Goal: Information Seeking & Learning: Learn about a topic

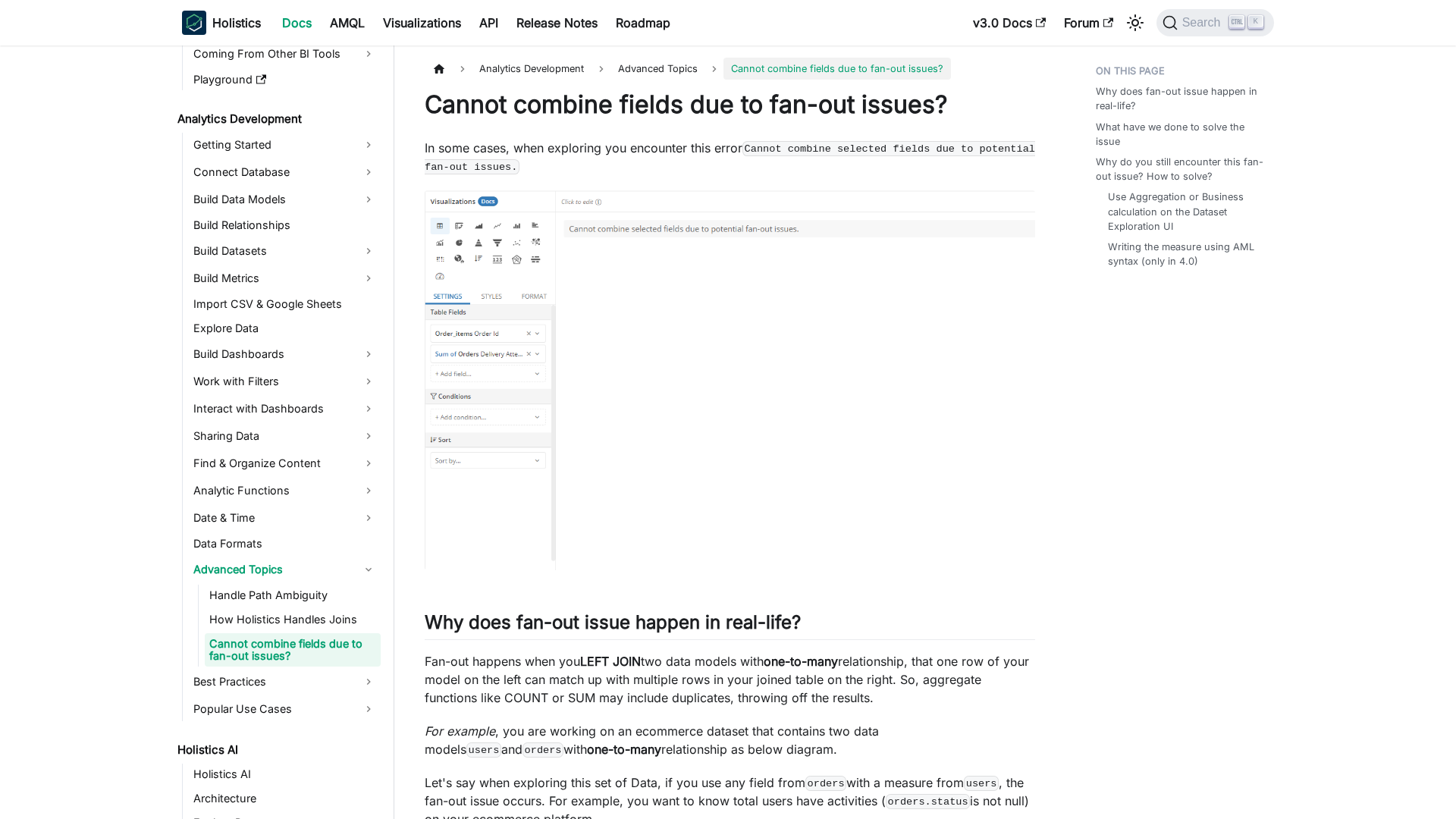
scroll to position [176, 0]
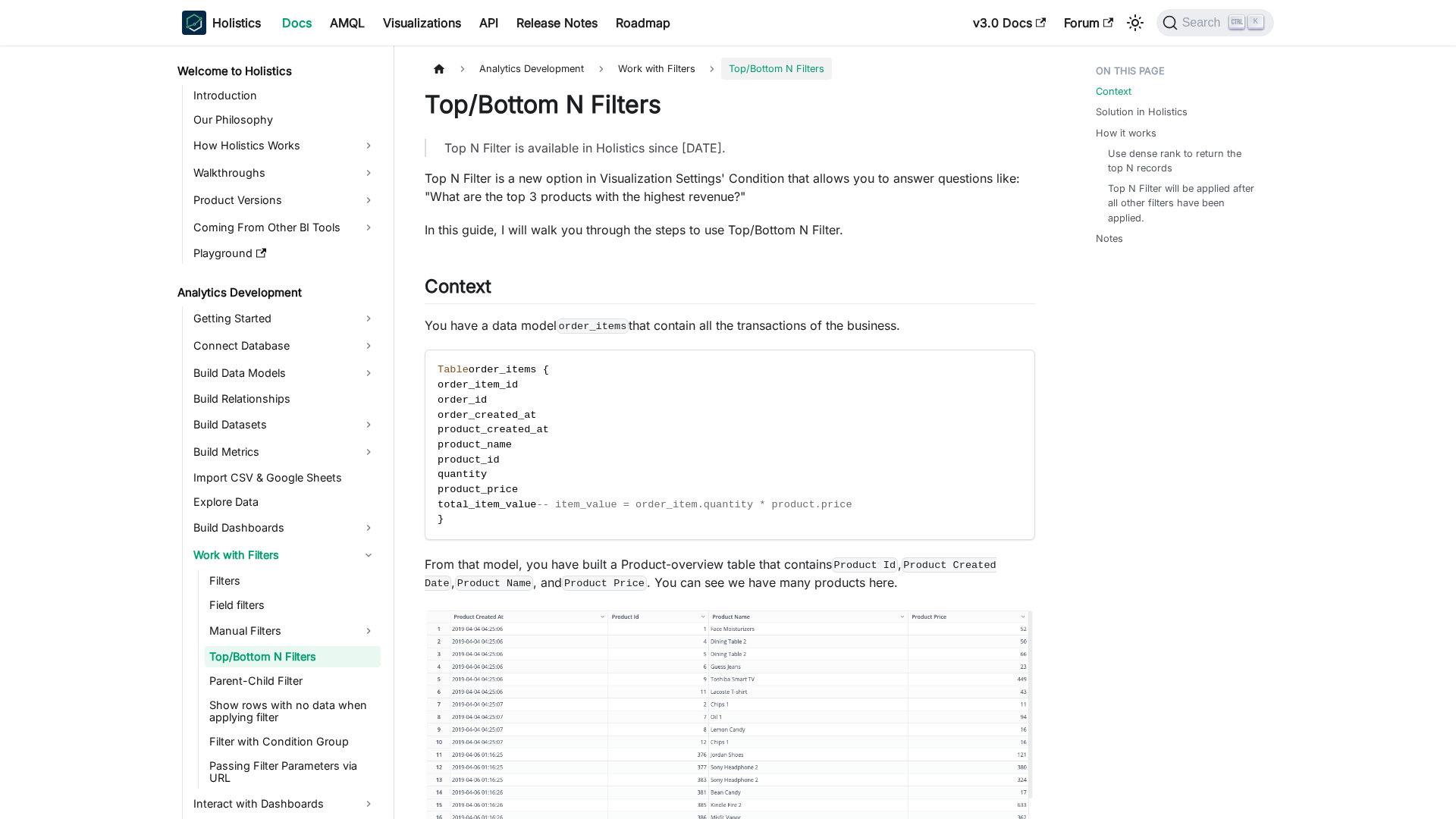
scroll to position [3, 0]
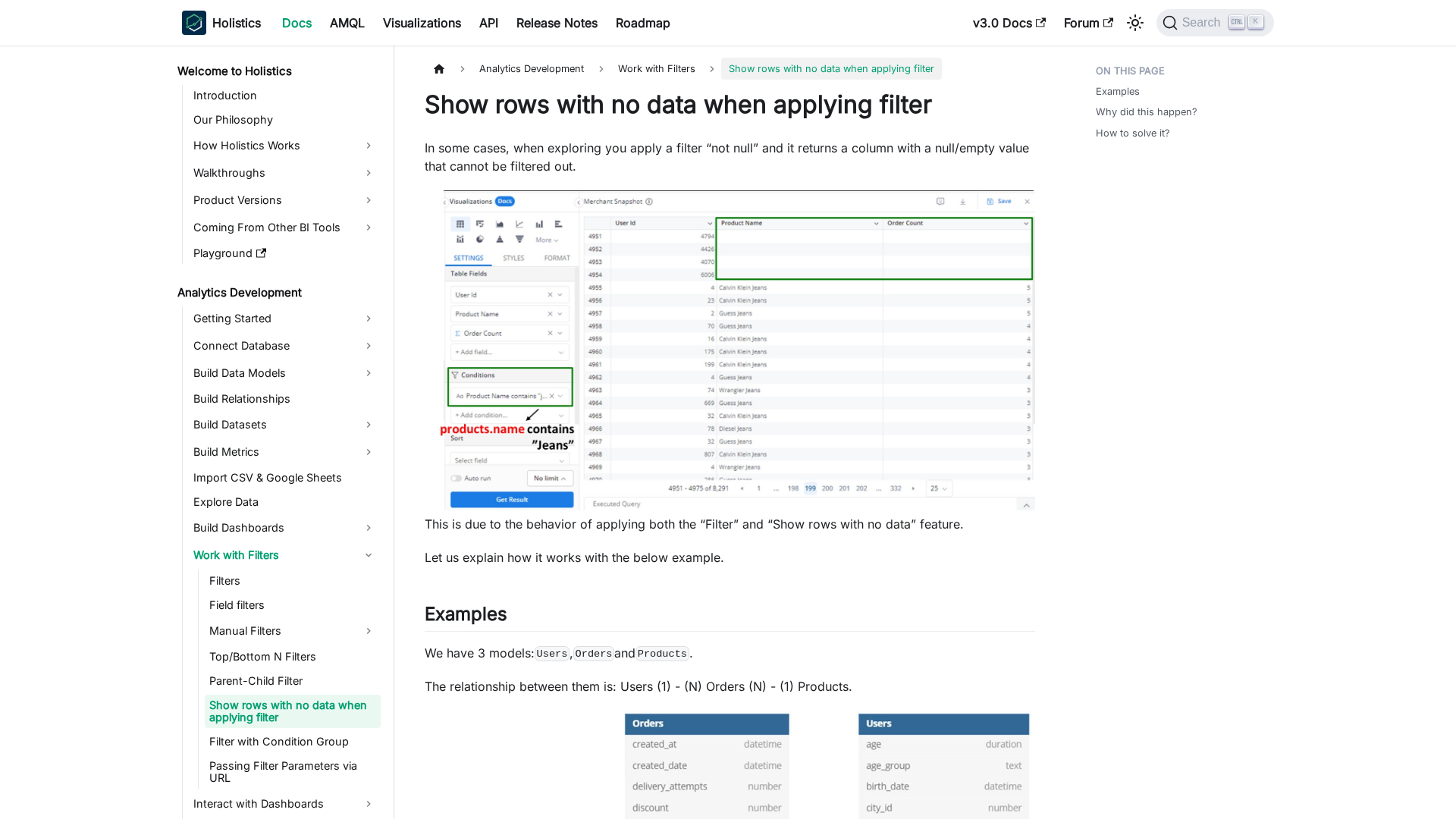
scroll to position [64, 0]
